Goal: Navigation & Orientation: Find specific page/section

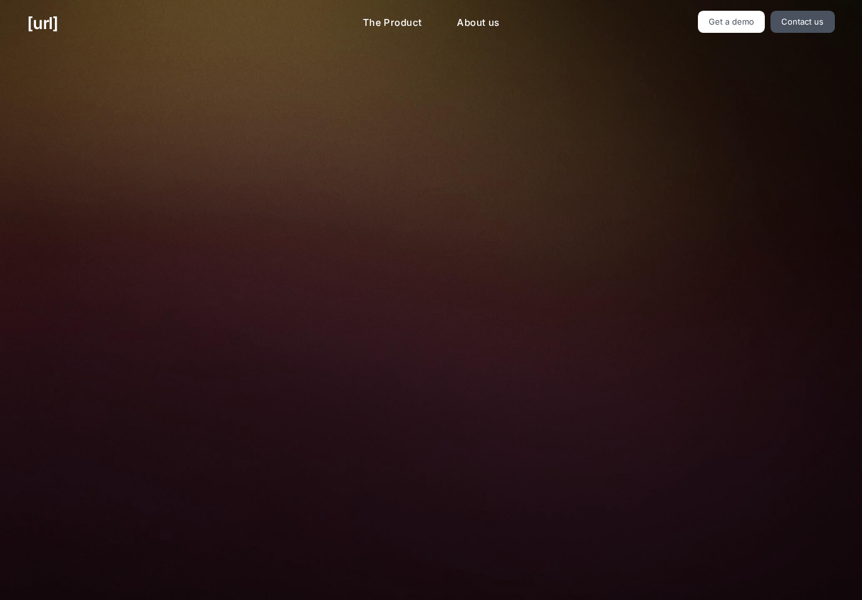
click at [404, 21] on link "The Product" at bounding box center [393, 23] width 80 height 25
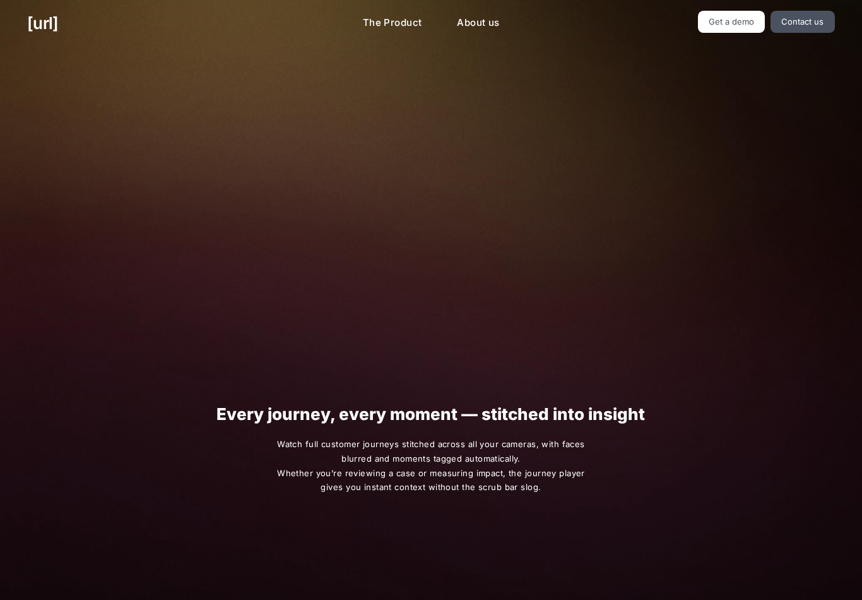
click at [399, 21] on link "The Product" at bounding box center [393, 23] width 80 height 25
click at [396, 20] on link "The Product" at bounding box center [393, 23] width 80 height 25
click at [484, 13] on link "About us" at bounding box center [478, 23] width 62 height 25
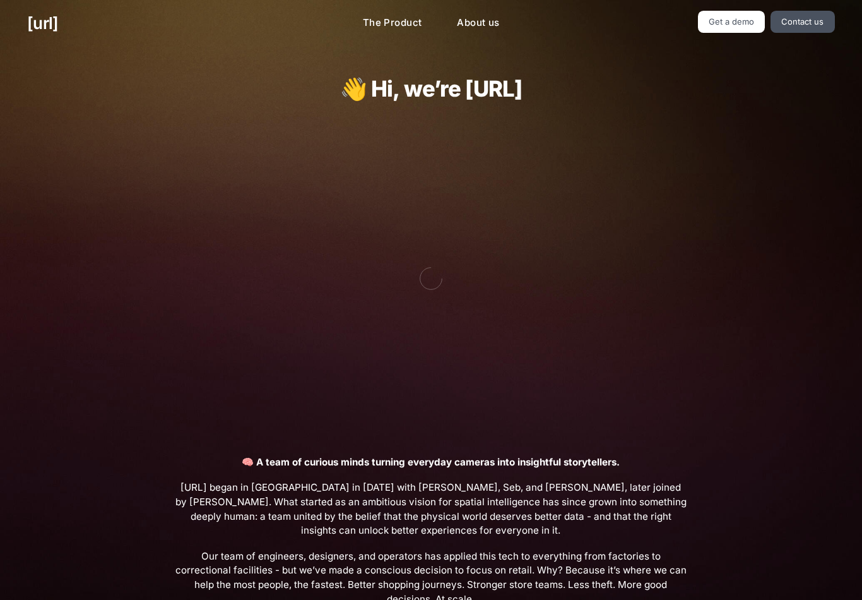
click at [399, 22] on link "The Product" at bounding box center [393, 23] width 80 height 25
